Goal: Task Accomplishment & Management: Manage account settings

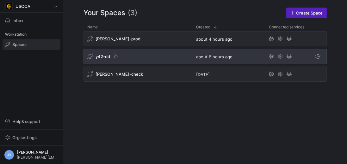
click at [100, 55] on span "y42-dd" at bounding box center [102, 56] width 15 height 5
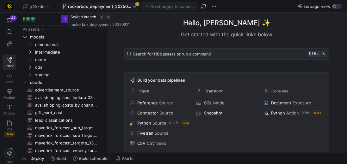
click at [132, 8] on icon at bounding box center [134, 6] width 4 height 4
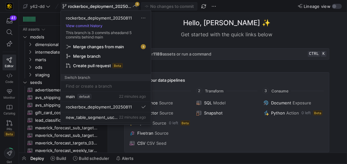
click at [120, 48] on span "Merge changes from main" at bounding box center [98, 46] width 51 height 5
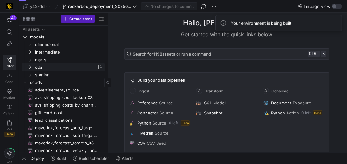
click at [42, 66] on span "ods" at bounding box center [62, 67] width 54 height 7
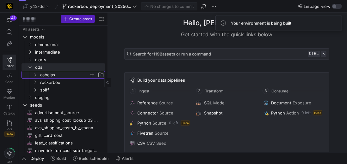
click at [57, 72] on span "cabelas" at bounding box center [64, 74] width 49 height 7
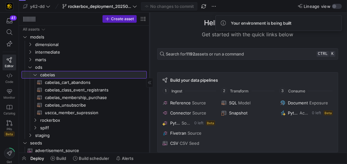
drag, startPoint x: 107, startPoint y: 126, endPoint x: 149, endPoint y: 122, distance: 41.9
click at [149, 122] on div at bounding box center [149, 83] width 0 height 140
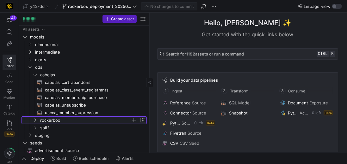
click at [50, 119] on span "rockerbox" at bounding box center [85, 120] width 90 height 7
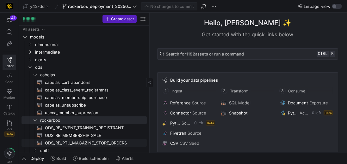
click at [100, 144] on span "ODS_RB_PTU_MAGAZINE_STORE_ORDERS​​​​​​​​​​" at bounding box center [92, 143] width 95 height 7
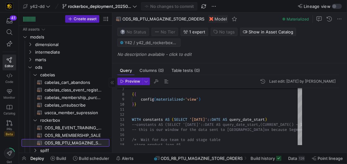
drag, startPoint x: 149, startPoint y: 76, endPoint x: 112, endPoint y: 72, distance: 37.5
click at [112, 72] on div at bounding box center [112, 83] width 0 height 140
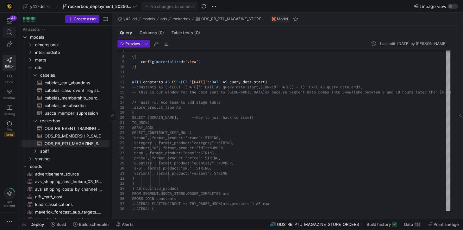
click at [10, 30] on icon at bounding box center [9, 32] width 6 height 6
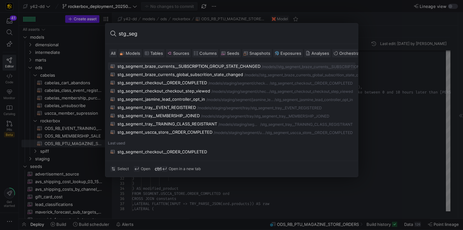
type input "stg_seg"
click at [222, 164] on div at bounding box center [231, 115] width 463 height 230
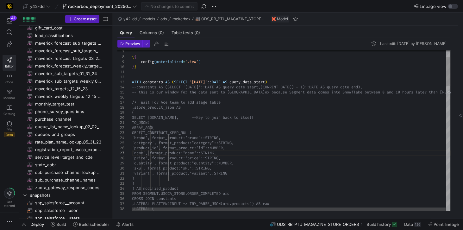
drag, startPoint x: 132, startPoint y: 101, endPoint x: 230, endPoint y: 101, distance: 97.7
click at [230, 101] on div "/* Wait for Ace team to add stage table" at bounding box center [291, 102] width 318 height 5
drag, startPoint x: 230, startPoint y: 101, endPoint x: 130, endPoint y: 102, distance: 99.9
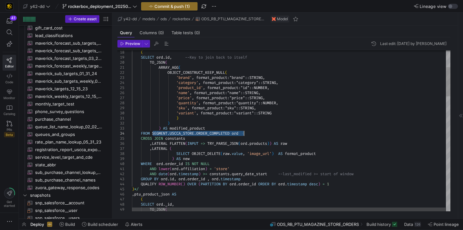
drag, startPoint x: 152, startPoint y: 132, endPoint x: 244, endPoint y: 131, distance: 92.3
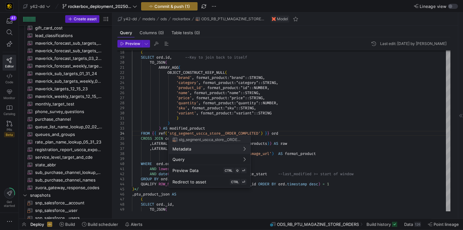
click at [304, 132] on div at bounding box center [231, 115] width 463 height 230
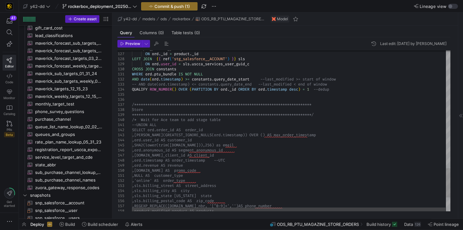
drag, startPoint x: 132, startPoint y: 120, endPoint x: 218, endPoint y: 115, distance: 86.1
drag, startPoint x: 230, startPoint y: 119, endPoint x: 132, endPoint y: 119, distance: 98.6
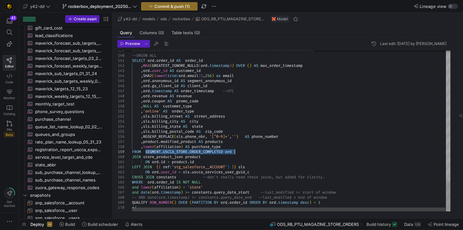
drag, startPoint x: 145, startPoint y: 151, endPoint x: 238, endPoint y: 150, distance: 93.0
drag, startPoint x: 239, startPoint y: 151, endPoint x: 145, endPoint y: 152, distance: 93.9
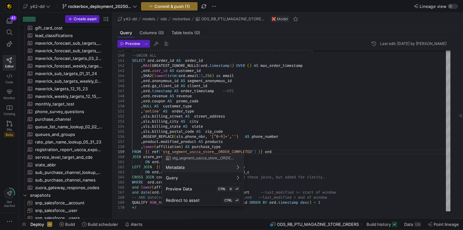
click at [346, 145] on div at bounding box center [231, 115] width 463 height 230
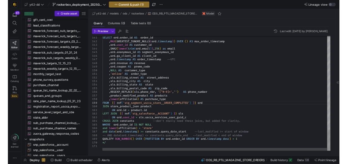
scroll to position [0, 147]
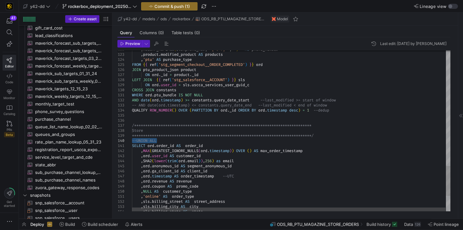
drag, startPoint x: 160, startPoint y: 142, endPoint x: 130, endPoint y: 140, distance: 30.7
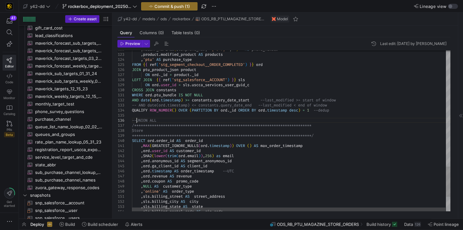
type textarea "**********"
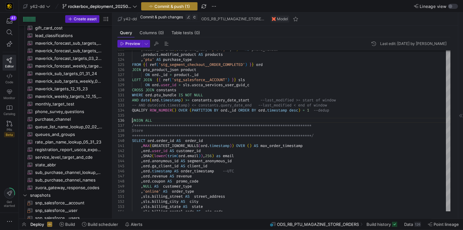
click at [161, 7] on span "Commit & push (1)" at bounding box center [171, 6] width 35 height 5
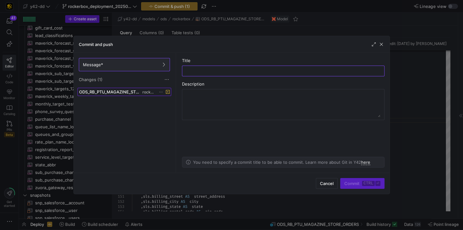
click at [138, 94] on span at bounding box center [124, 92] width 93 height 8
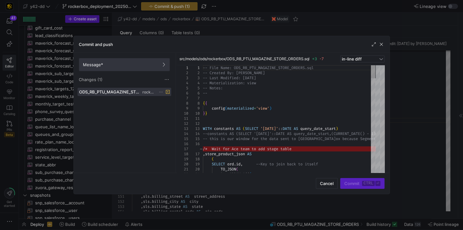
click at [126, 64] on span "Message*" at bounding box center [124, 64] width 83 height 5
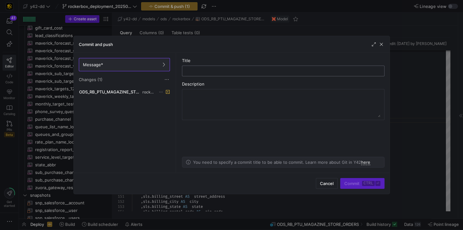
click at [196, 72] on input "text" at bounding box center [283, 70] width 192 height 5
type input "Added new stage table"
click at [346, 164] on span "Commit ctrl ⏎" at bounding box center [362, 183] width 36 height 5
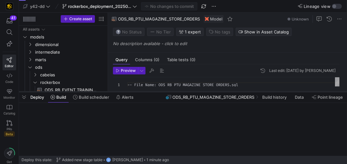
drag, startPoint x: 127, startPoint y: 154, endPoint x: 143, endPoint y: 92, distance: 63.3
click at [143, 92] on div at bounding box center [183, 92] width 328 height 3
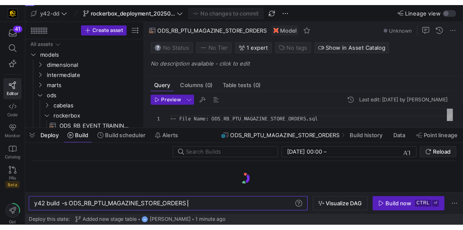
scroll to position [0, 114]
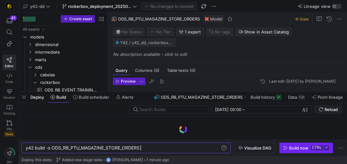
click at [292, 150] on div "Build now" at bounding box center [298, 148] width 19 height 5
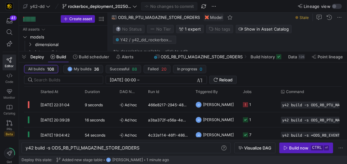
drag, startPoint x: 218, startPoint y: 55, endPoint x: 218, endPoint y: 51, distance: 3.5
click at [218, 51] on div at bounding box center [183, 51] width 328 height 3
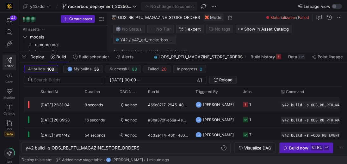
click at [166, 105] on div "466e8217-2945-4802-a78f-5ac52ffe5cae" at bounding box center [167, 104] width 47 height 15
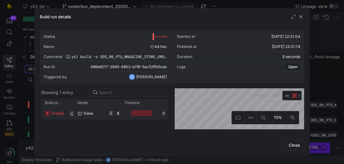
click at [87, 113] on span "view" at bounding box center [88, 113] width 10 height 12
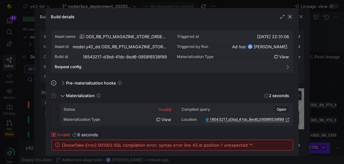
click at [288, 14] on span "button" at bounding box center [290, 17] width 6 height 6
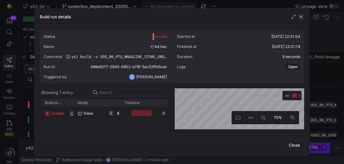
click at [302, 17] on span "button" at bounding box center [301, 17] width 6 height 6
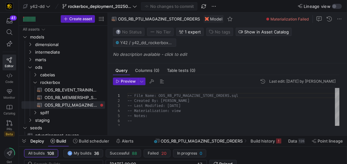
drag, startPoint x: 150, startPoint y: 52, endPoint x: 143, endPoint y: 113, distance: 61.8
click at [127, 136] on div at bounding box center [183, 136] width 328 height 3
click at [70, 103] on span "ODS_RB_PTU_MAGAZINE_STORE_ORDERS​​​​​​​​​​" at bounding box center [71, 105] width 53 height 7
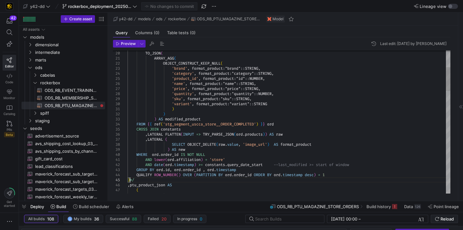
type textarea "AND lower(ord.affiliation) = 'store' AND date(ord.timestamp) >= constants.query…"
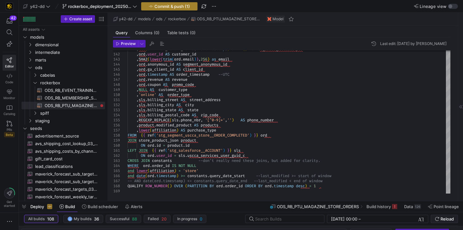
click at [150, 4] on icon "button" at bounding box center [151, 6] width 4 height 4
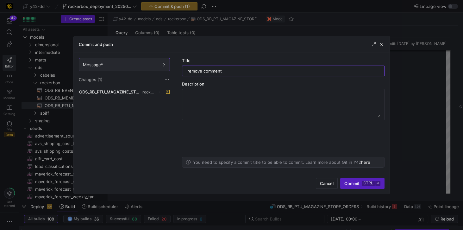
type input "remove comment"
click at [338, 164] on div "Cancel Commit ctrl ⏎" at bounding box center [350, 183] width 68 height 11
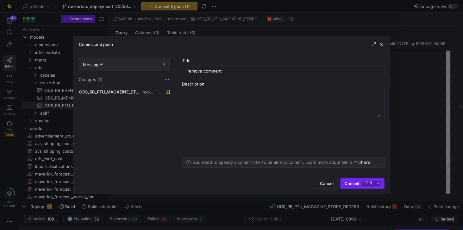
click at [346, 164] on span "Commit ctrl ⏎" at bounding box center [362, 183] width 36 height 5
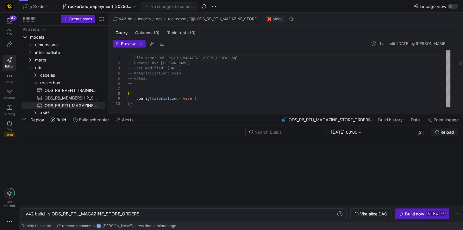
scroll to position [0, 114]
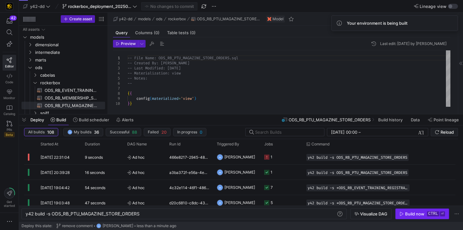
click at [407, 212] on div "Build now" at bounding box center [414, 213] width 19 height 5
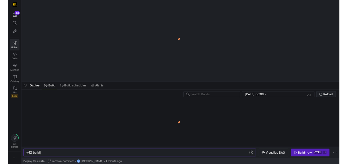
scroll to position [0, 19]
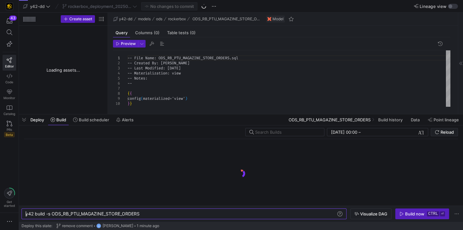
type textarea "y42 build -s ODS_RB_PTU_MAGAZINE_STORE_ORDERS"
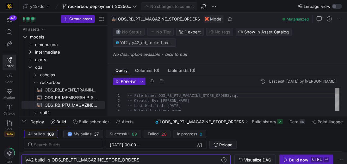
drag, startPoint x: 209, startPoint y: 50, endPoint x: 199, endPoint y: 117, distance: 68.3
click at [199, 117] on div at bounding box center [183, 116] width 328 height 3
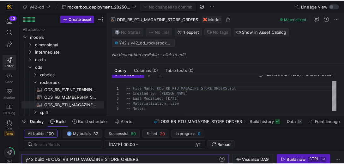
scroll to position [14, 0]
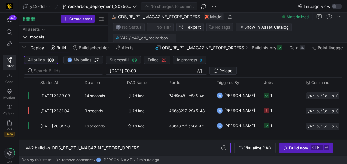
drag, startPoint x: 238, startPoint y: 117, endPoint x: 246, endPoint y: 43, distance: 74.7
click at [246, 43] on div at bounding box center [183, 42] width 328 height 3
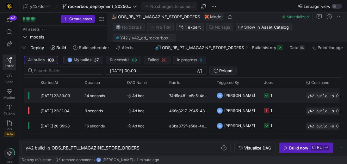
click at [199, 99] on div "74d5e481-c5c5-4dd7-a541-e0c55b07e46b" at bounding box center [188, 95] width 47 height 15
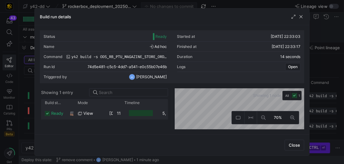
click at [86, 112] on span "view" at bounding box center [88, 113] width 10 height 12
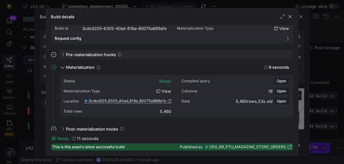
scroll to position [36, 0]
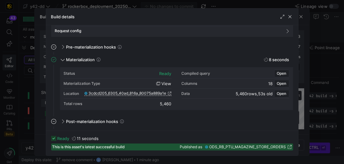
click at [242, 93] on span "5,460 rows" at bounding box center [246, 93] width 21 height 5
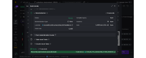
scroll to position [0, 0]
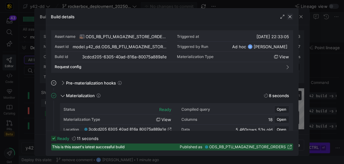
click at [291, 17] on span "button" at bounding box center [290, 17] width 6 height 6
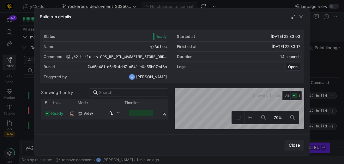
click at [297, 148] on span "Close" at bounding box center [294, 145] width 11 height 5
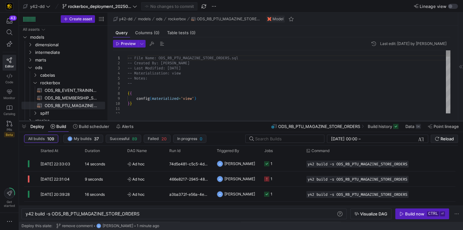
drag, startPoint x: 250, startPoint y: 108, endPoint x: 244, endPoint y: 121, distance: 14.4
click at [244, 121] on div at bounding box center [241, 121] width 444 height 3
click at [8, 122] on icon at bounding box center [10, 123] width 6 height 6
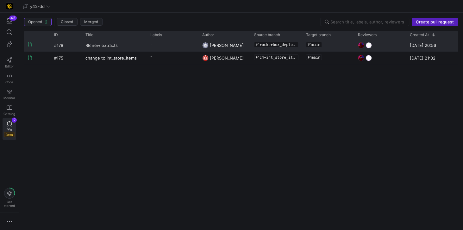
click at [110, 44] on span "RB new extracts" at bounding box center [101, 45] width 32 height 12
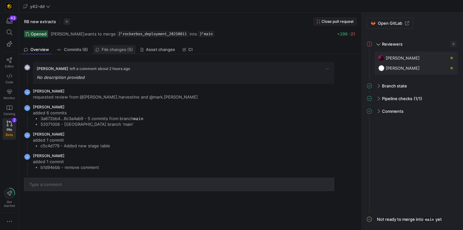
click at [120, 49] on span "File changes (5)" at bounding box center [116, 49] width 31 height 4
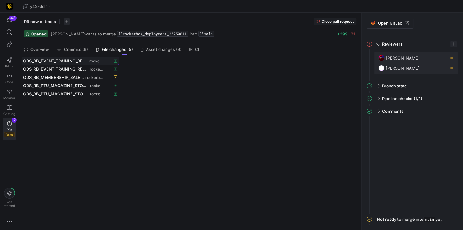
click at [65, 62] on span "ODS_RB_EVENT_TRAINING_REGISTRANT.sql" at bounding box center [55, 60] width 65 height 5
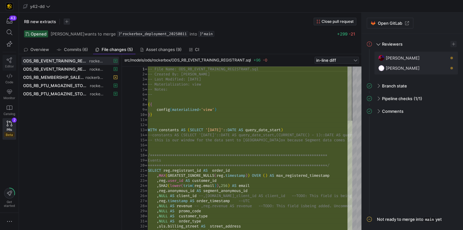
click at [7, 58] on icon at bounding box center [9, 60] width 5 height 6
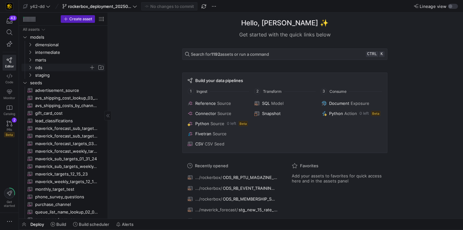
click at [52, 66] on span "ods" at bounding box center [62, 67] width 54 height 7
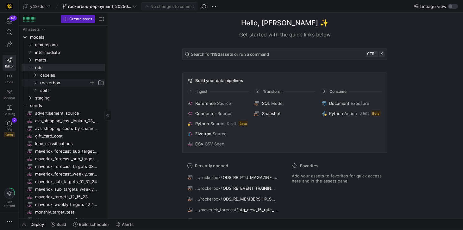
click at [58, 83] on span "rockerbox" at bounding box center [64, 82] width 49 height 7
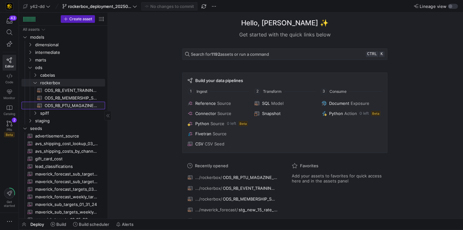
click at [84, 105] on span "ODS_RB_PTU_MAGAZINE_STORE_ORDERS​​​​​​​​​​" at bounding box center [71, 105] width 53 height 7
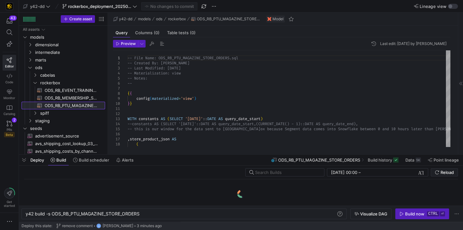
drag, startPoint x: 202, startPoint y: 219, endPoint x: 162, endPoint y: 150, distance: 80.0
click at [205, 156] on div at bounding box center [241, 154] width 444 height 3
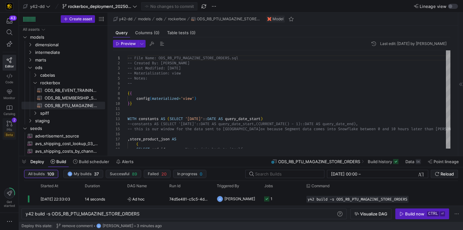
click at [12, 123] on link "PRs Beta 2" at bounding box center [10, 128] width 14 height 21
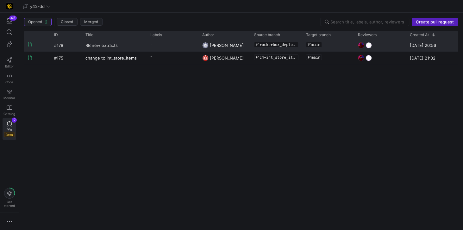
click at [105, 44] on span "RB new extracts" at bounding box center [101, 45] width 32 height 12
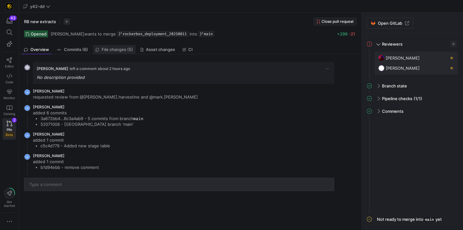
click at [118, 48] on span "File changes (5)" at bounding box center [116, 49] width 31 height 4
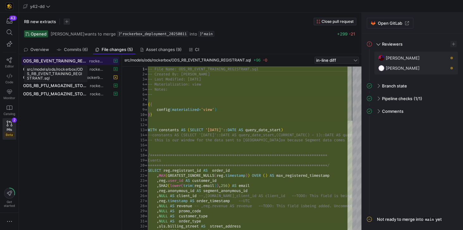
click at [64, 60] on span "ODS_RB_EVENT_TRAINING_REGISTRANT.sql" at bounding box center [55, 60] width 65 height 5
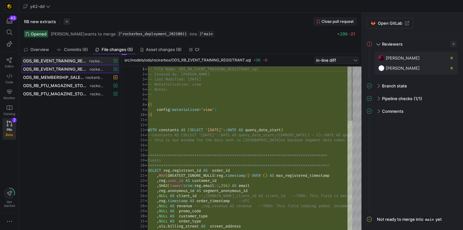
click at [64, 67] on span "ODS_RB_EVENT_TRAINING_REGISTRANT.yml" at bounding box center [55, 68] width 65 height 5
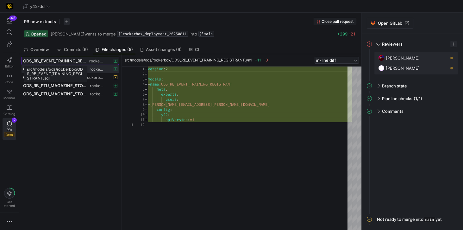
click at [63, 60] on span "ODS_RB_EVENT_TRAINING_REGISTRANT.sql" at bounding box center [55, 60] width 65 height 5
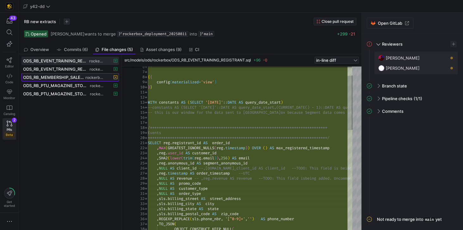
click at [78, 76] on span "ODS_RB_MEMBERSHIP_SALE.sql" at bounding box center [53, 77] width 61 height 5
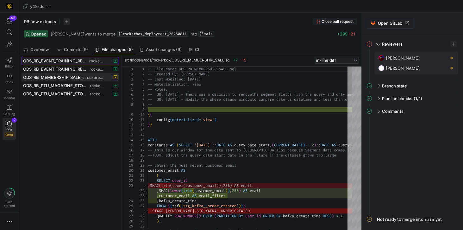
click at [77, 62] on span "ODS_RB_EVENT_TRAINING_REGISTRANT.sql" at bounding box center [55, 60] width 65 height 5
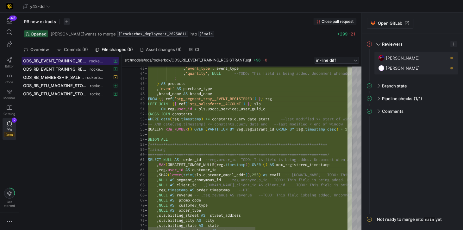
click at [360, 176] on div at bounding box center [356, 164] width 9 height 54
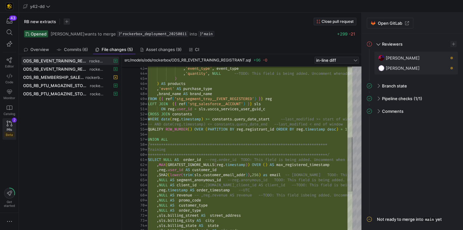
click at [9, 125] on link "PRs Beta 2" at bounding box center [10, 128] width 14 height 21
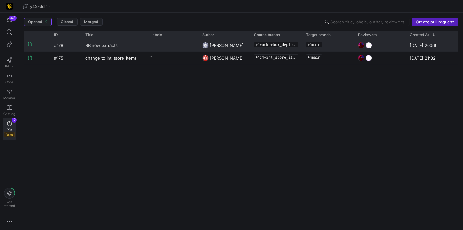
click at [101, 45] on span "RB new extracts" at bounding box center [101, 45] width 32 height 12
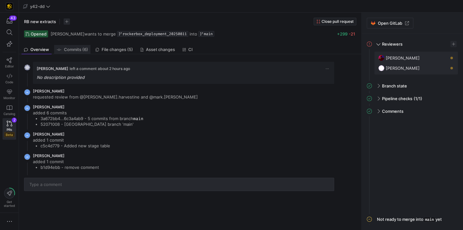
click at [84, 49] on span "Commits (6)" at bounding box center [76, 49] width 24 height 4
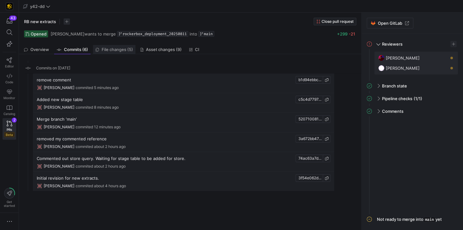
click at [105, 48] on span "File changes (5)" at bounding box center [116, 49] width 31 height 4
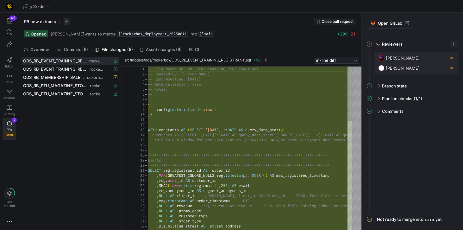
drag, startPoint x: 121, startPoint y: 60, endPoint x: 175, endPoint y: 62, distance: 54.4
click at [13, 62] on link "Editor" at bounding box center [10, 63] width 14 height 16
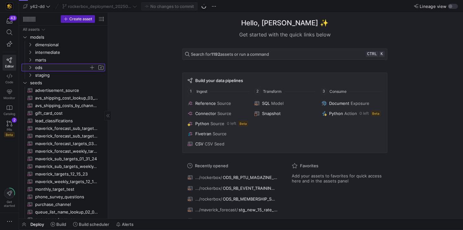
click at [43, 66] on span "ods" at bounding box center [62, 67] width 54 height 7
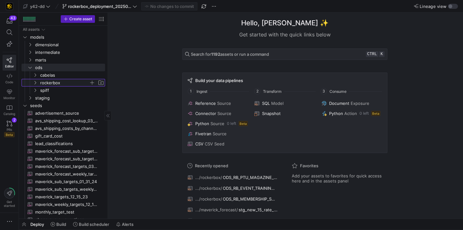
click at [50, 83] on span "rockerbox" at bounding box center [64, 82] width 49 height 7
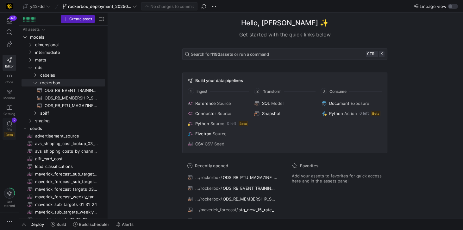
click at [10, 122] on icon at bounding box center [10, 123] width 6 height 6
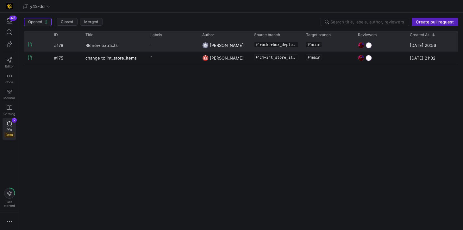
click at [95, 47] on span "RB new extracts" at bounding box center [101, 45] width 32 height 12
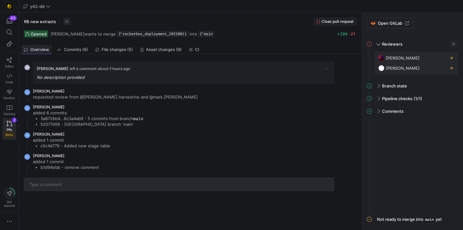
click at [43, 49] on span "Overview" at bounding box center [39, 49] width 19 height 4
click at [442, 69] on span "button" at bounding box center [443, 68] width 6 height 6
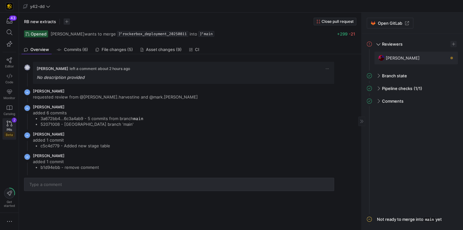
click at [8, 127] on span "PRs" at bounding box center [9, 129] width 5 height 4
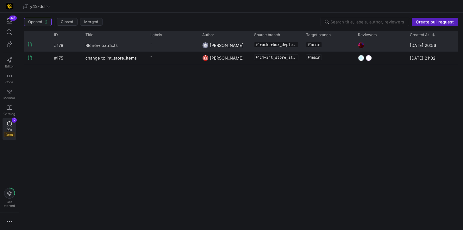
click at [102, 45] on span "RB new extracts" at bounding box center [101, 45] width 32 height 12
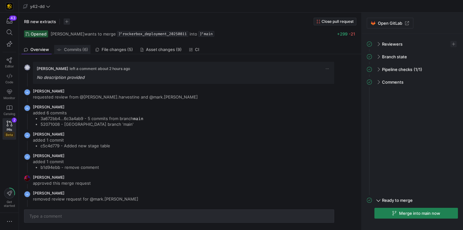
click at [79, 50] on span "Commits (6)" at bounding box center [76, 49] width 24 height 4
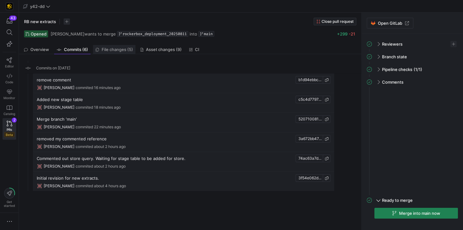
click at [114, 48] on span "File changes (5)" at bounding box center [116, 49] width 31 height 4
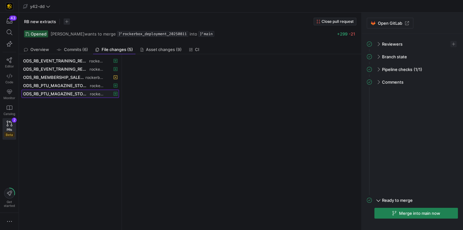
click at [62, 93] on span "ODS_RB_PTU_MAGAZINE_STORE_ORDERS.yml" at bounding box center [55, 93] width 65 height 5
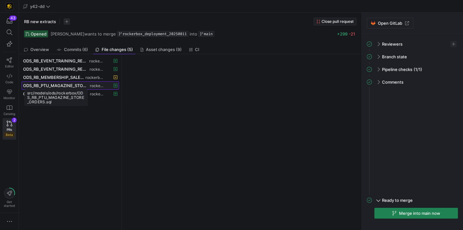
click at [75, 83] on span "ODS_RB_PTU_MAGAZINE_STORE_ORDERS.sql" at bounding box center [55, 85] width 65 height 5
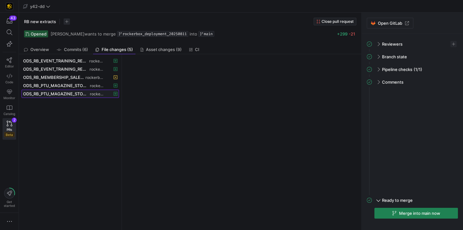
click at [74, 94] on span "ODS_RB_PTU_MAGAZINE_STORE_ORDERS.yml" at bounding box center [55, 93] width 65 height 5
